Goal: Task Accomplishment & Management: Use online tool/utility

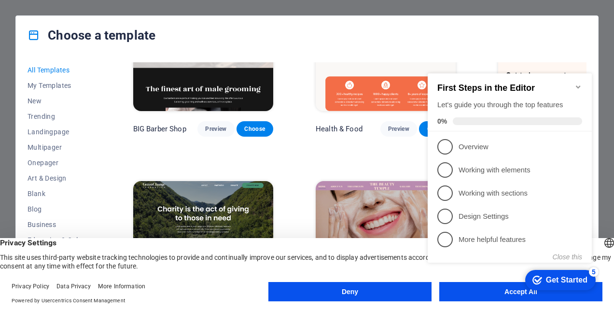
scroll to position [1352, 0]
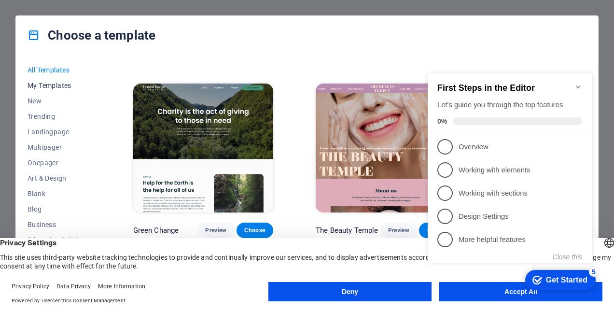
click at [63, 83] on span "My Templates" at bounding box center [59, 86] width 63 height 8
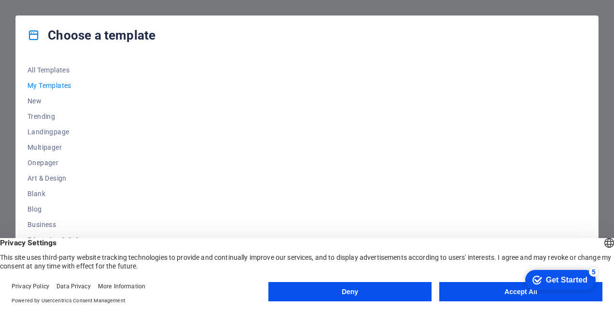
scroll to position [0, 0]
click at [22, 101] on div "All Templates My Templates New Trending Landingpage Multipager Onepager Art & D…" at bounding box center [307, 175] width 582 height 241
click at [37, 98] on span "New" at bounding box center [59, 101] width 63 height 8
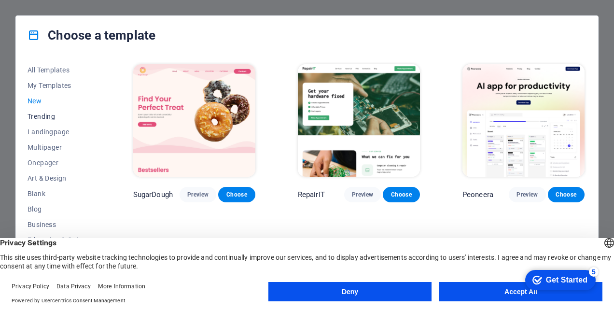
click at [41, 117] on span "Trending" at bounding box center [59, 117] width 63 height 8
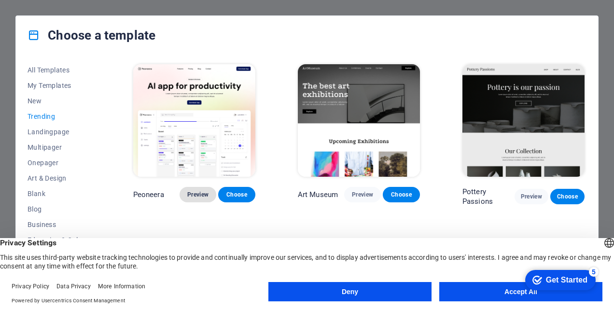
click at [189, 192] on span "Preview" at bounding box center [197, 195] width 21 height 8
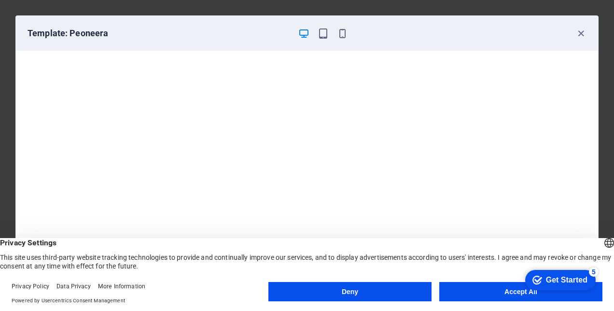
scroll to position [2, 0]
click at [506, 289] on button "Accept All" at bounding box center [521, 291] width 163 height 19
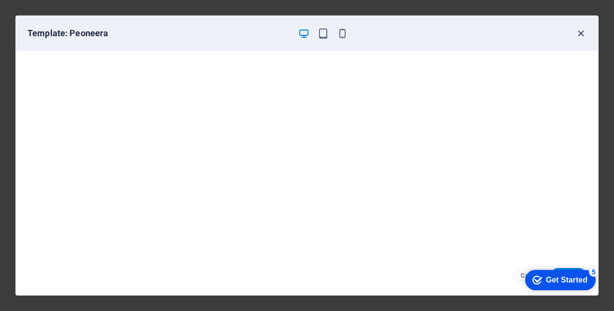
click at [582, 30] on icon "button" at bounding box center [581, 33] width 11 height 11
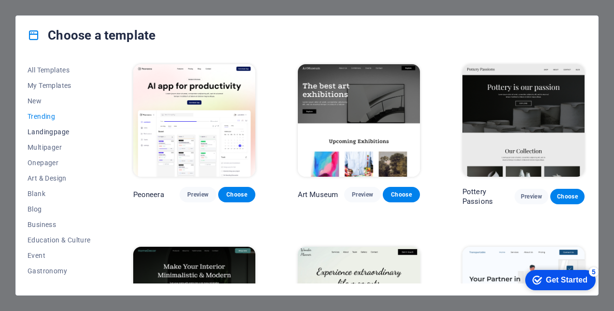
click at [51, 130] on span "Landingpage" at bounding box center [59, 132] width 63 height 8
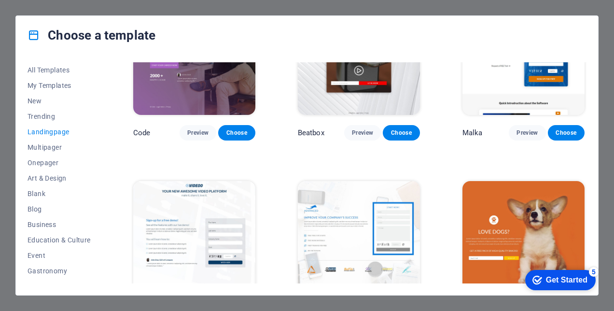
scroll to position [241, 0]
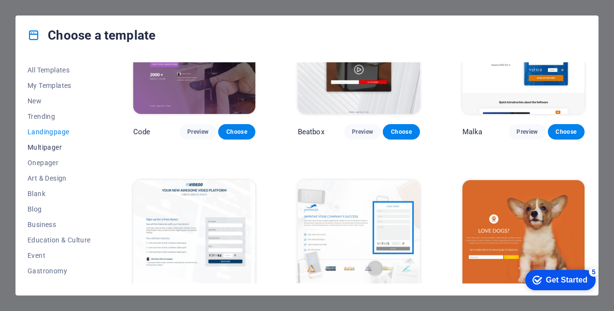
click at [50, 146] on span "Multipager" at bounding box center [59, 147] width 63 height 8
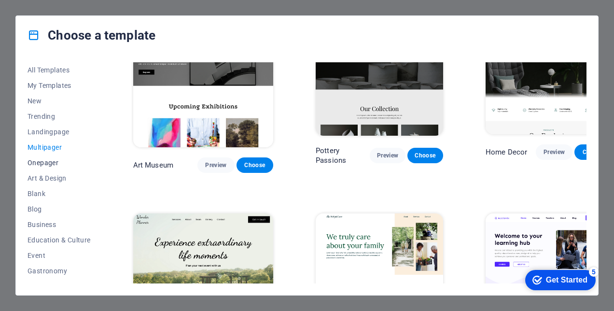
click at [51, 160] on span "Onepager" at bounding box center [59, 163] width 63 height 8
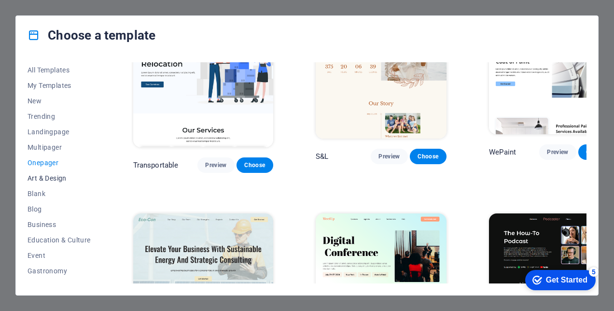
click at [52, 177] on span "Art & Design" at bounding box center [59, 178] width 63 height 8
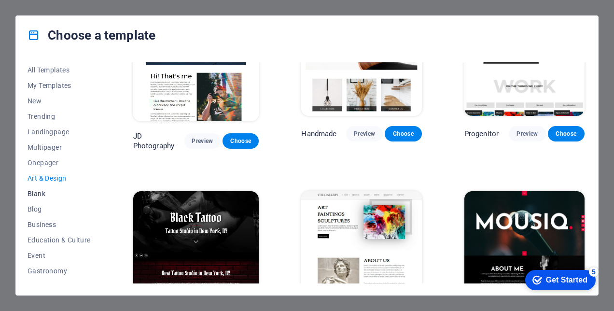
click at [44, 193] on span "Blank" at bounding box center [59, 194] width 63 height 8
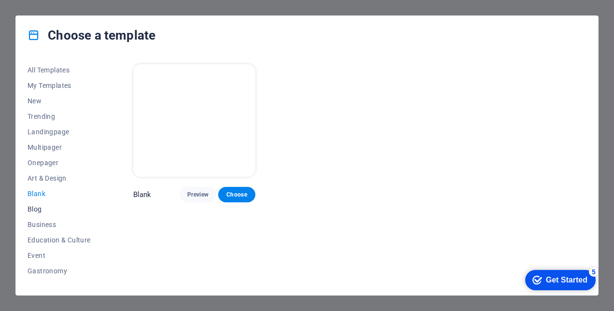
click at [39, 207] on span "Blog" at bounding box center [59, 209] width 63 height 8
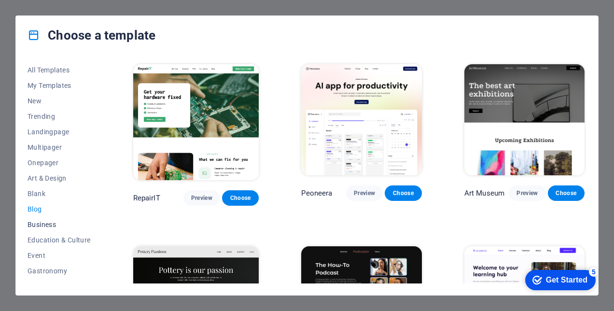
click at [35, 223] on span "Business" at bounding box center [59, 225] width 63 height 8
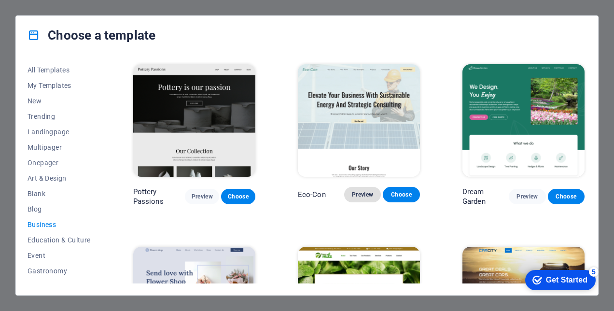
click at [359, 196] on span "Preview" at bounding box center [362, 195] width 21 height 8
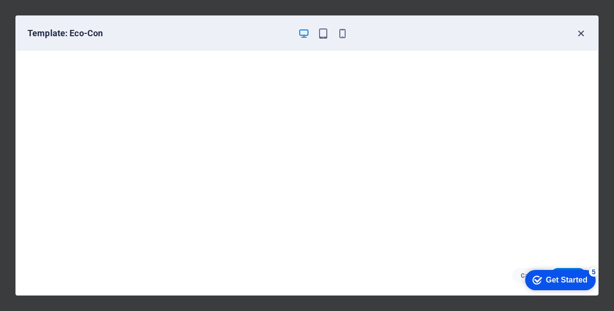
click at [581, 33] on icon "button" at bounding box center [581, 33] width 11 height 11
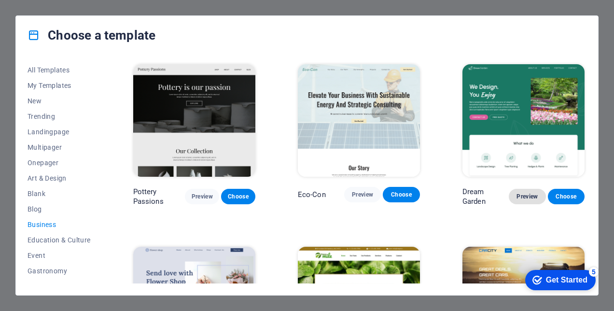
click at [521, 194] on span "Preview" at bounding box center [527, 197] width 21 height 8
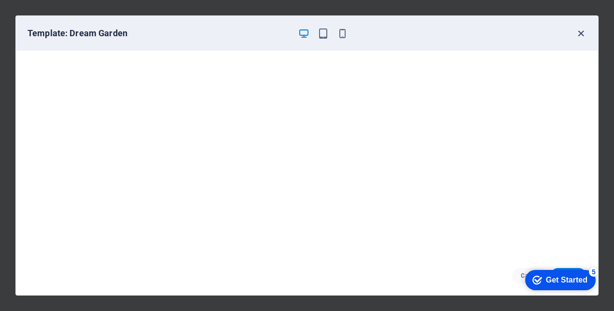
click at [578, 31] on icon "button" at bounding box center [581, 33] width 11 height 11
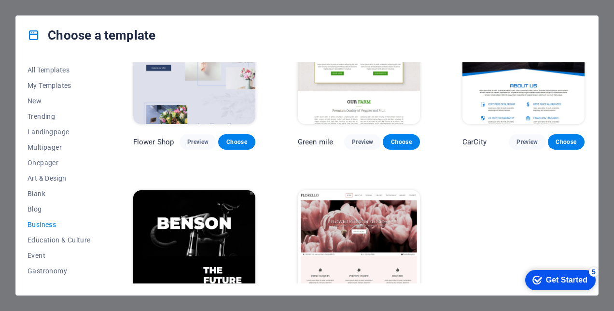
scroll to position [276, 0]
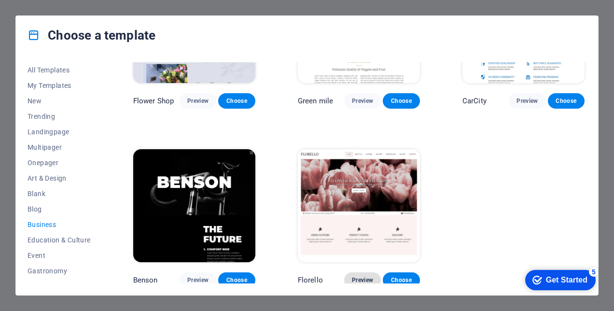
click at [361, 276] on span "Preview" at bounding box center [362, 280] width 21 height 8
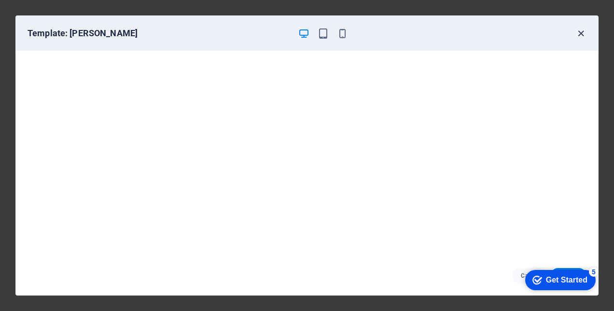
click at [583, 32] on icon "button" at bounding box center [581, 33] width 11 height 11
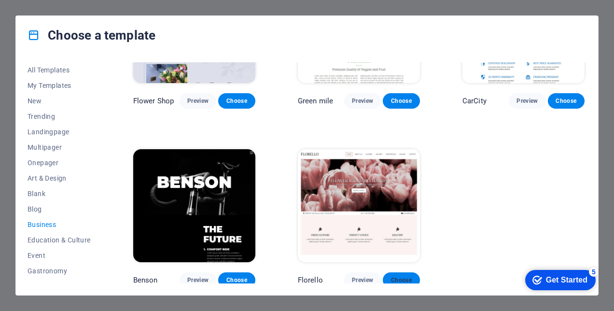
click at [394, 276] on span "Choose" at bounding box center [401, 280] width 21 height 8
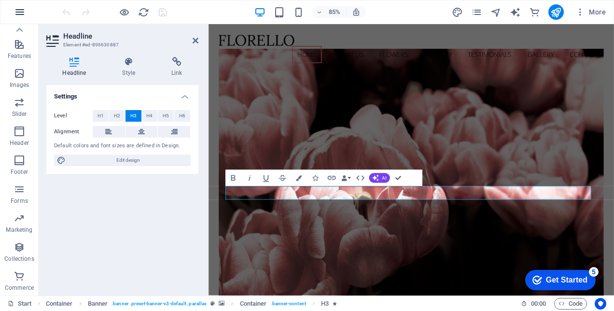
click at [21, 14] on icon "button" at bounding box center [20, 12] width 12 height 12
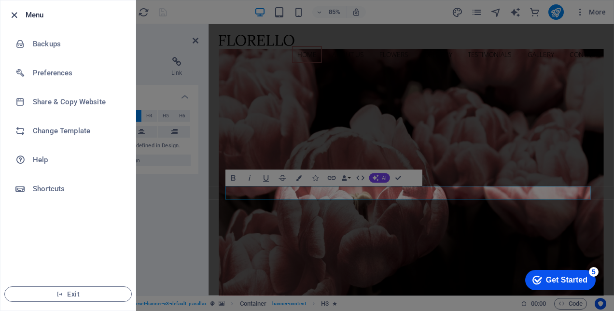
click at [12, 13] on icon "button" at bounding box center [14, 15] width 11 height 11
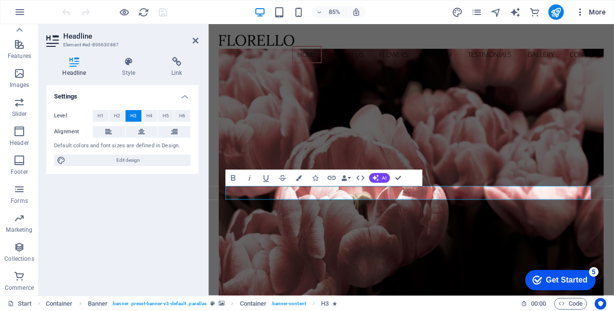
click at [580, 11] on icon "button" at bounding box center [581, 12] width 10 height 10
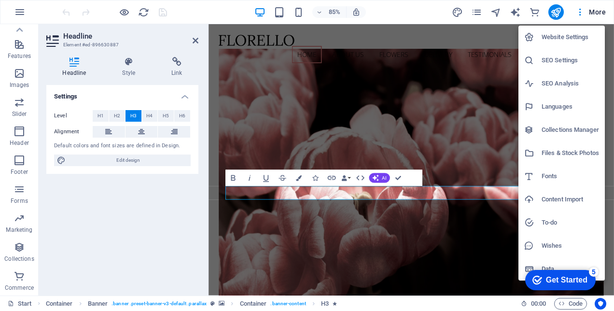
click at [396, 11] on div at bounding box center [307, 155] width 614 height 311
